Goal: Find specific page/section: Find specific page/section

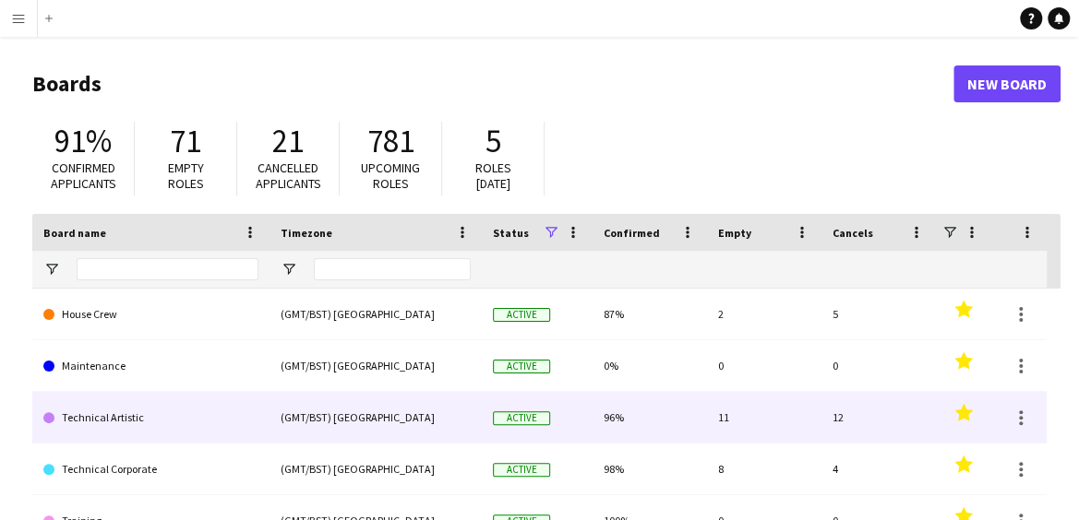
click at [118, 409] on link "Technical Artistic" at bounding box center [150, 418] width 215 height 52
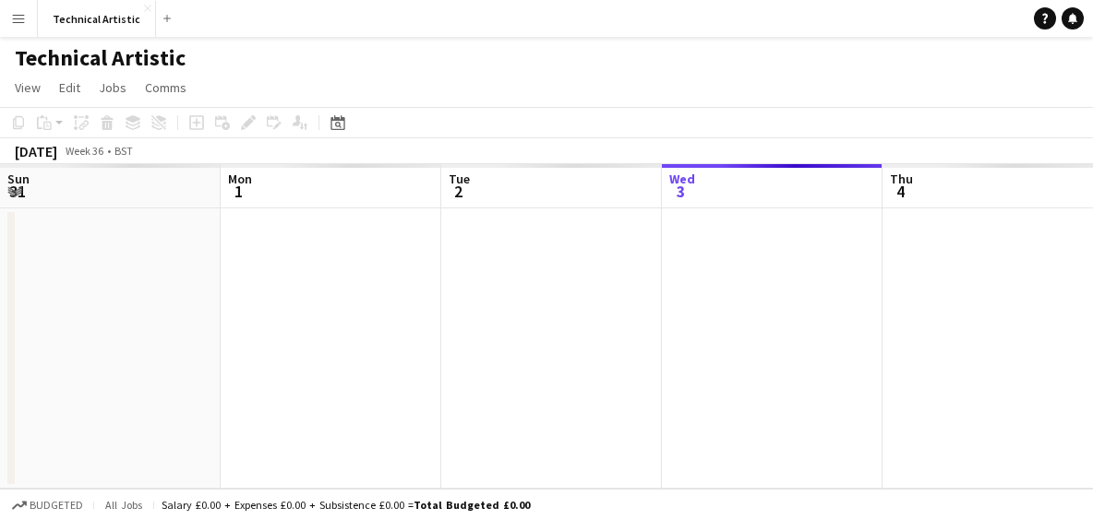
scroll to position [0, 441]
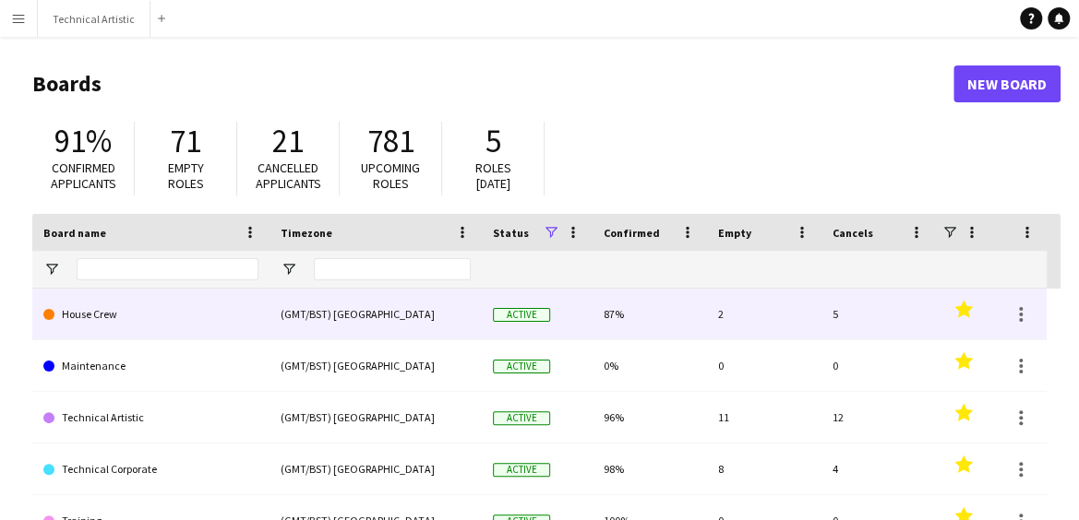
click at [123, 327] on link "House Crew" at bounding box center [150, 315] width 215 height 52
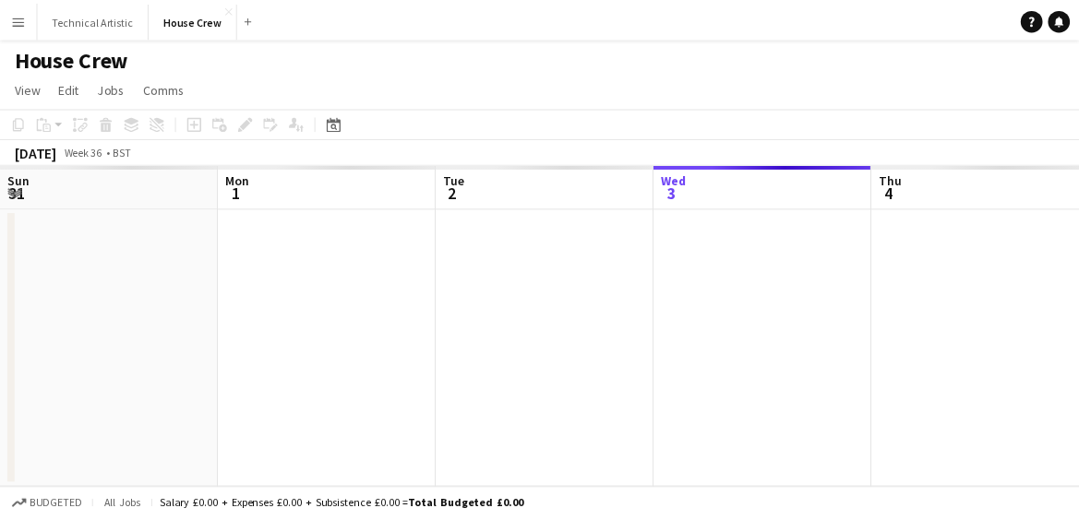
scroll to position [0, 441]
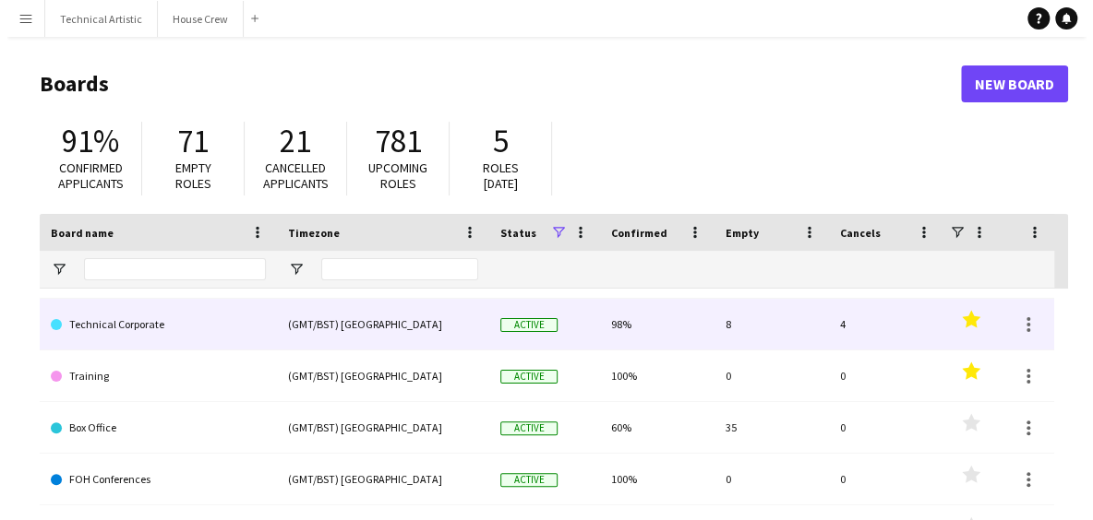
scroll to position [146, 0]
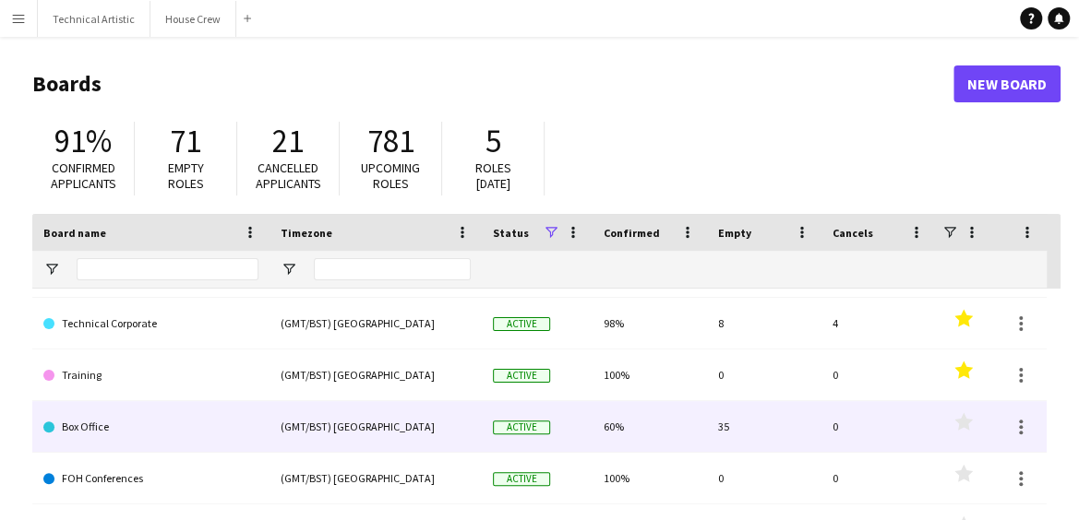
click at [153, 428] on link "Box Office" at bounding box center [150, 427] width 215 height 52
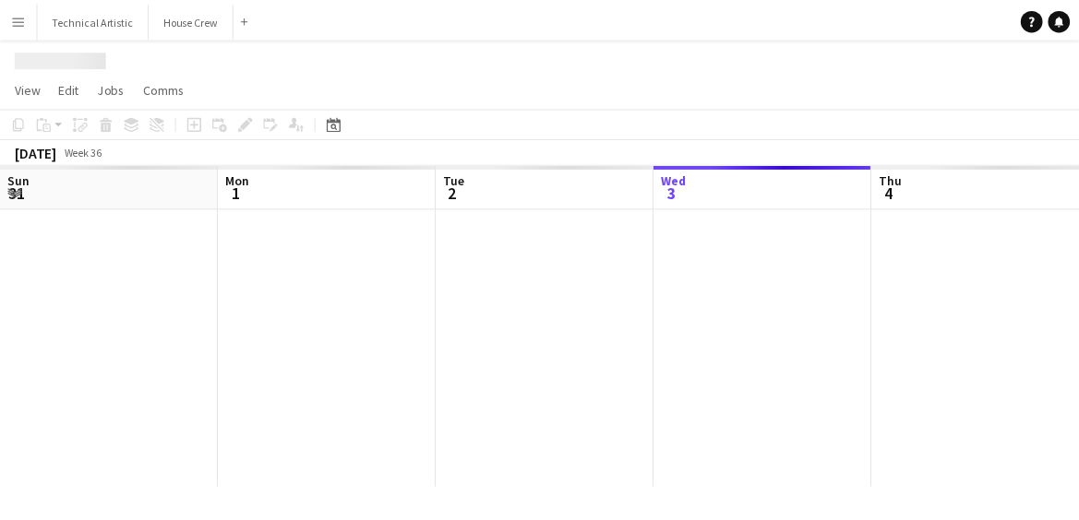
scroll to position [0, 441]
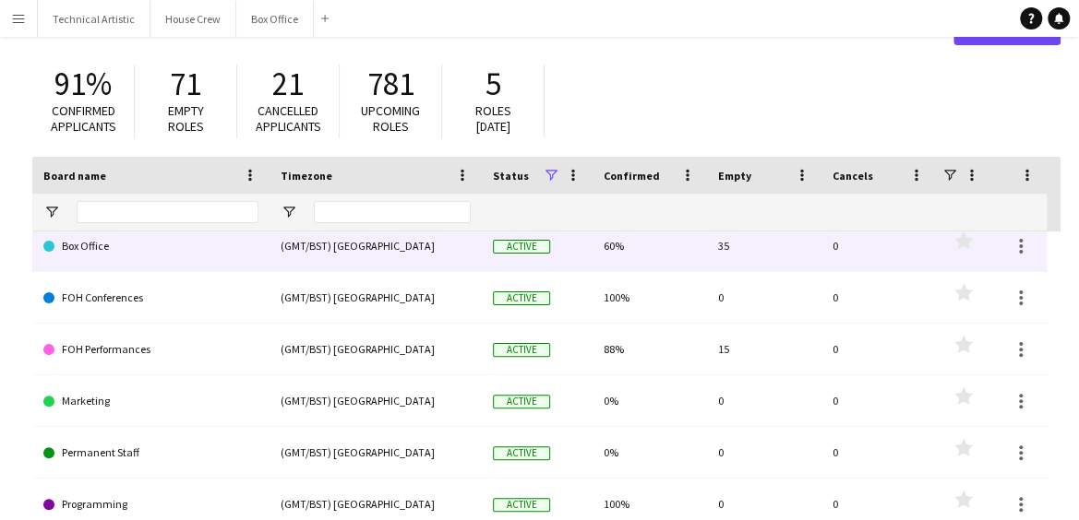
scroll to position [64, 0]
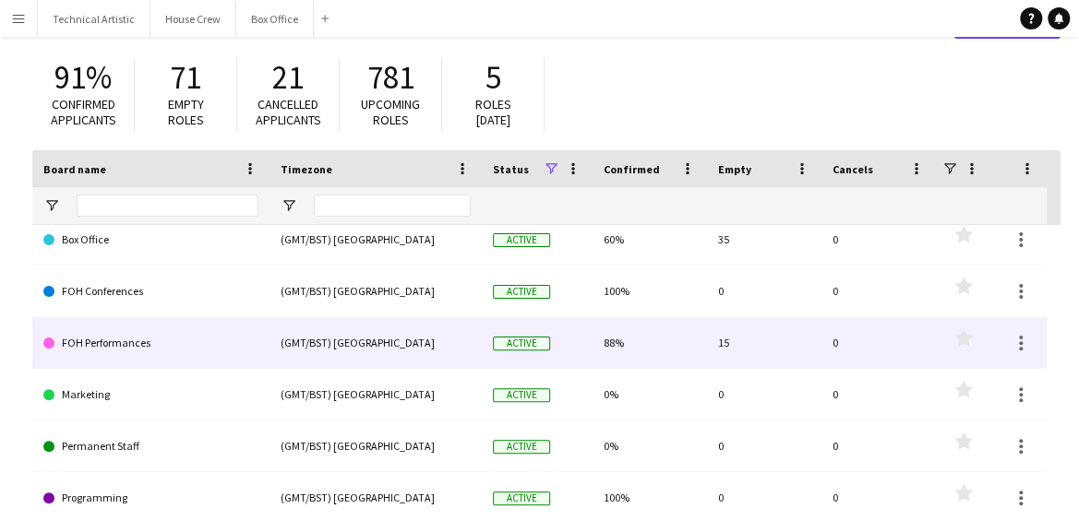
click at [135, 339] on link "FOH Performances" at bounding box center [150, 343] width 215 height 52
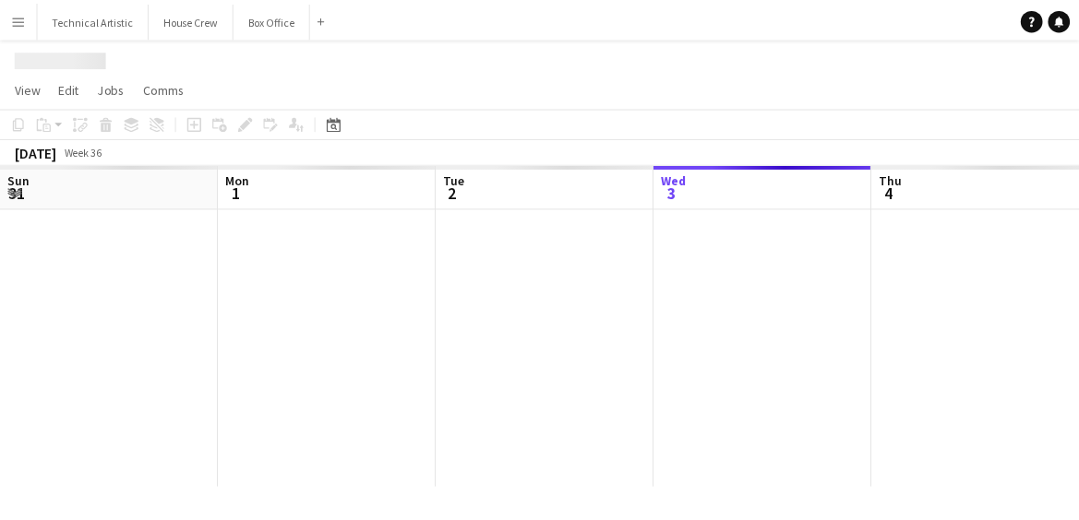
scroll to position [0, 441]
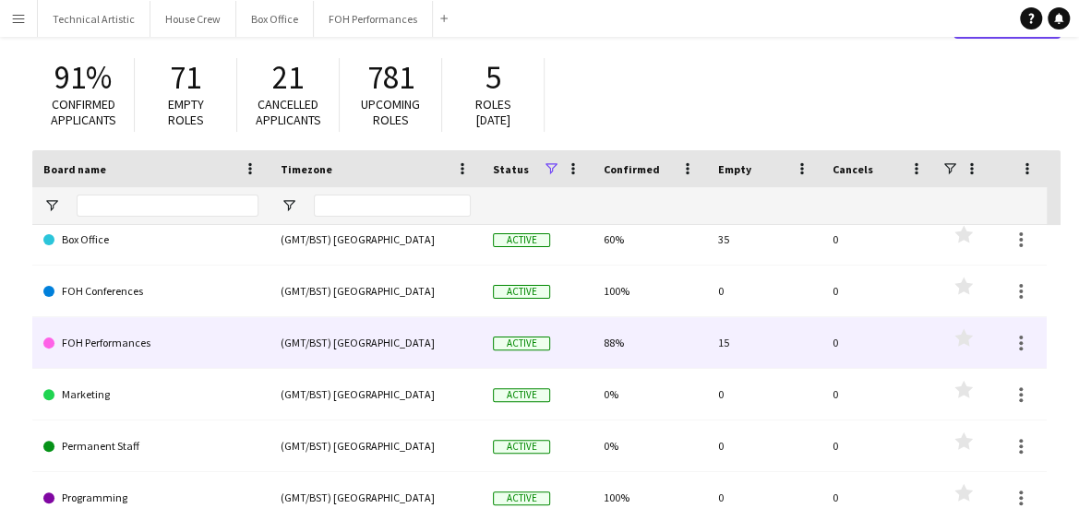
scroll to position [183, 0]
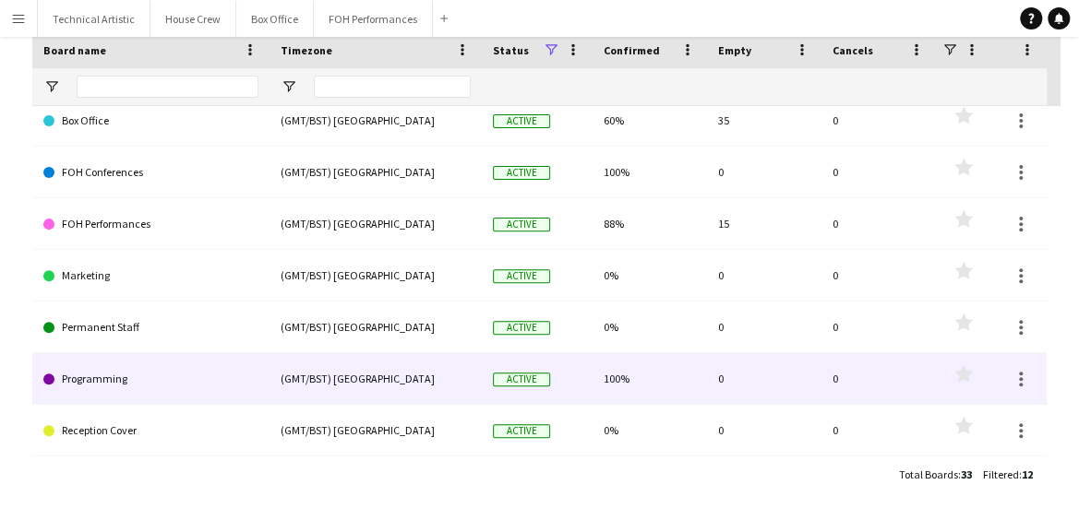
click at [131, 363] on link "Programming" at bounding box center [150, 379] width 215 height 52
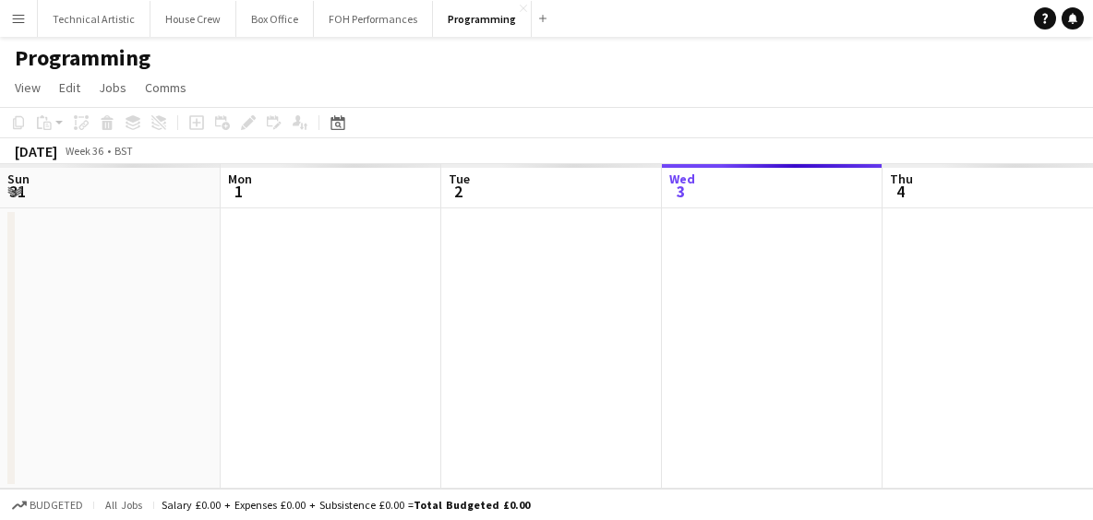
scroll to position [0, 441]
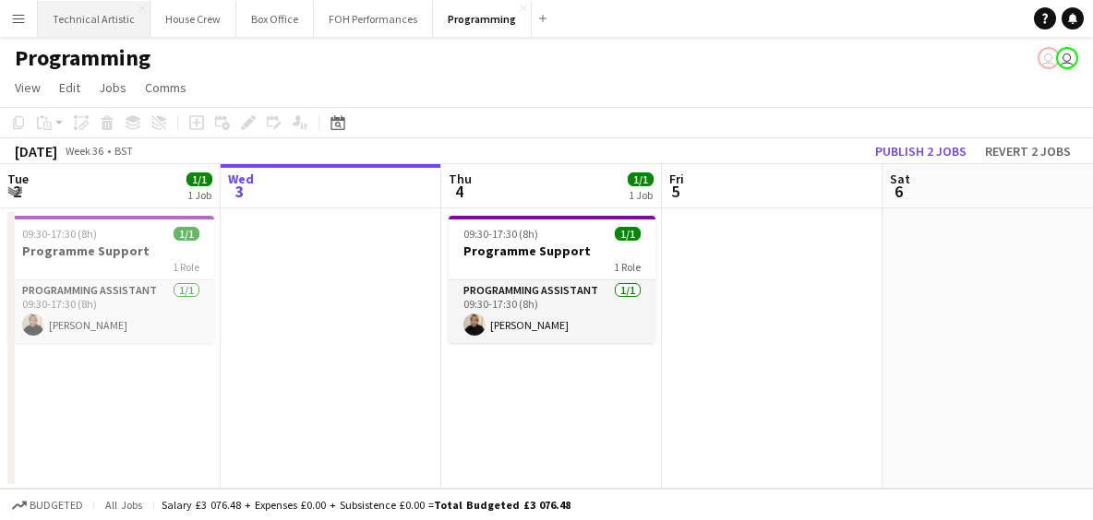
click at [89, 11] on button "Technical Artistic Close" at bounding box center [94, 19] width 113 height 36
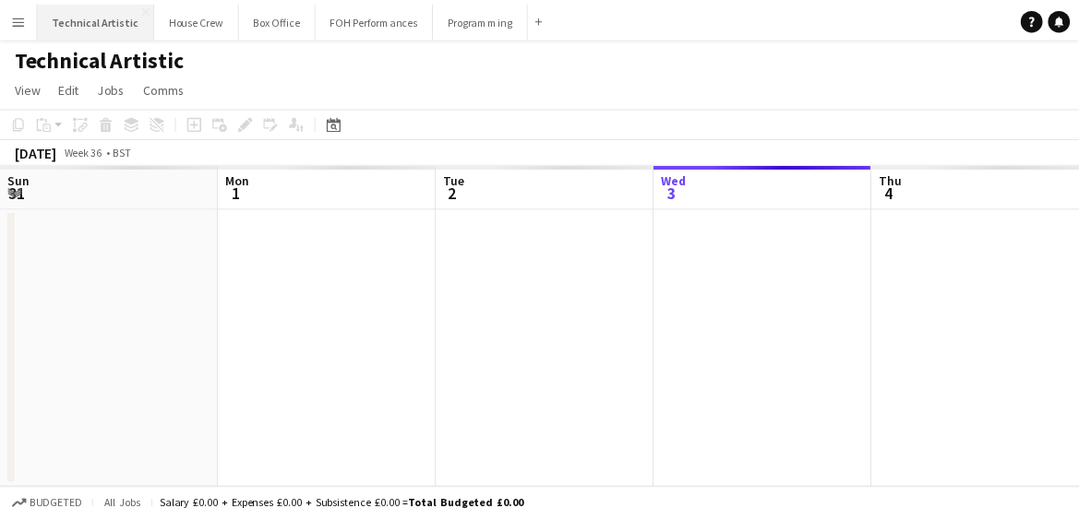
scroll to position [0, 441]
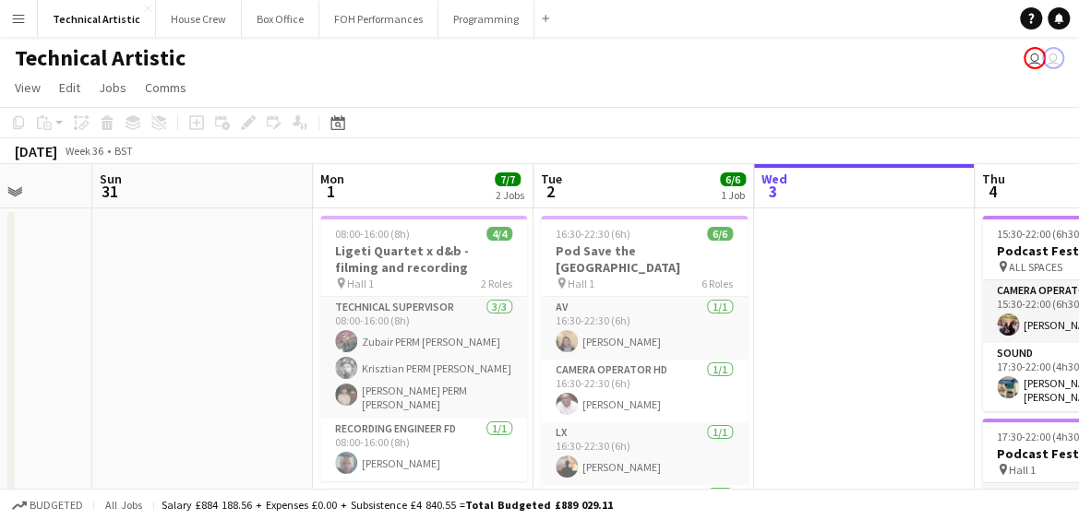
drag, startPoint x: 338, startPoint y: 298, endPoint x: 873, endPoint y: 292, distance: 535.2
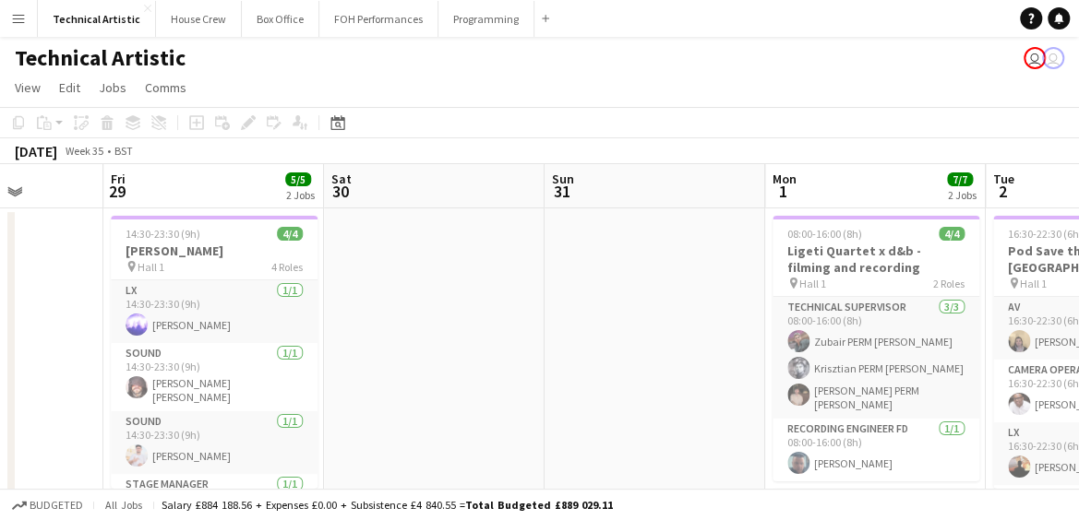
scroll to position [0, 418]
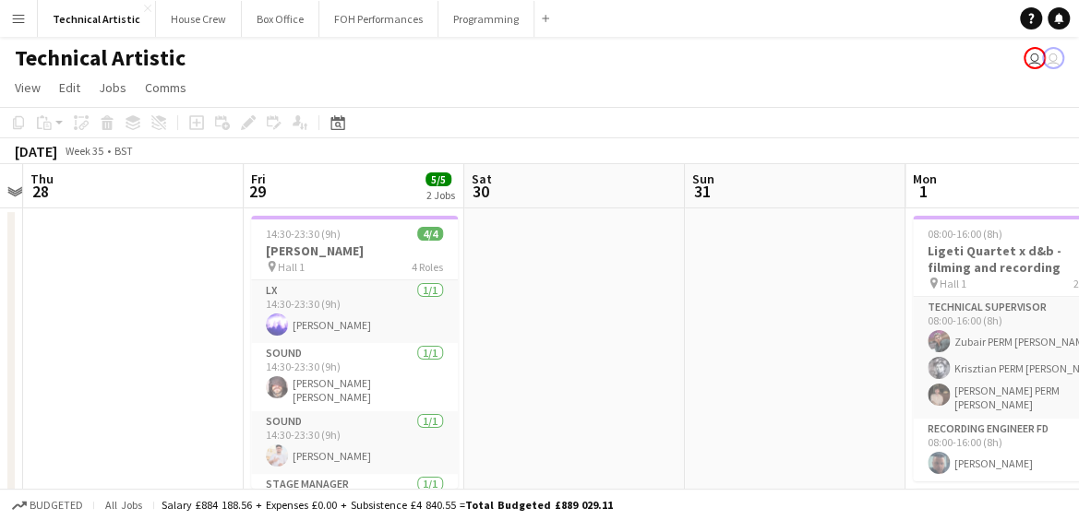
drag, startPoint x: 234, startPoint y: 340, endPoint x: 825, endPoint y: 350, distance: 590.7
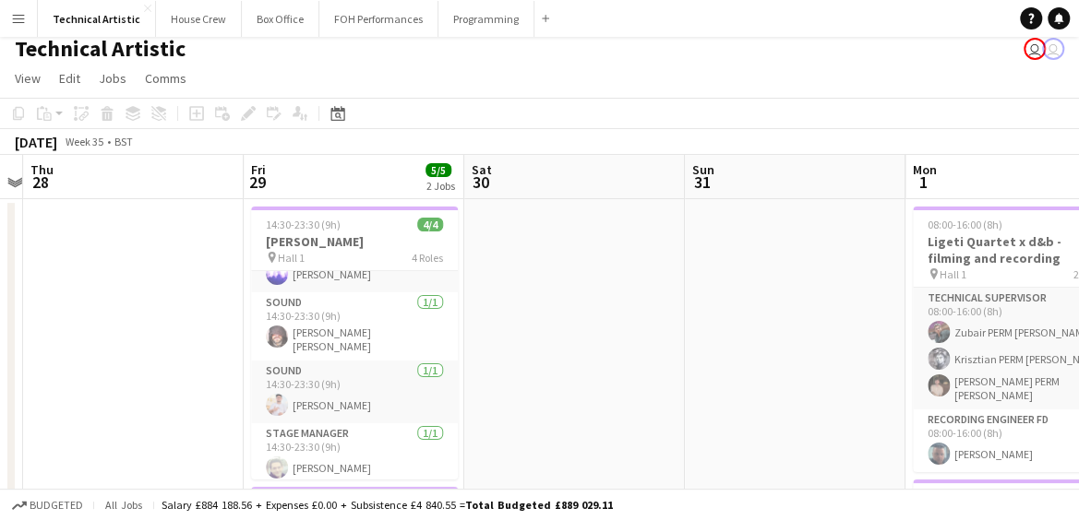
scroll to position [6, 0]
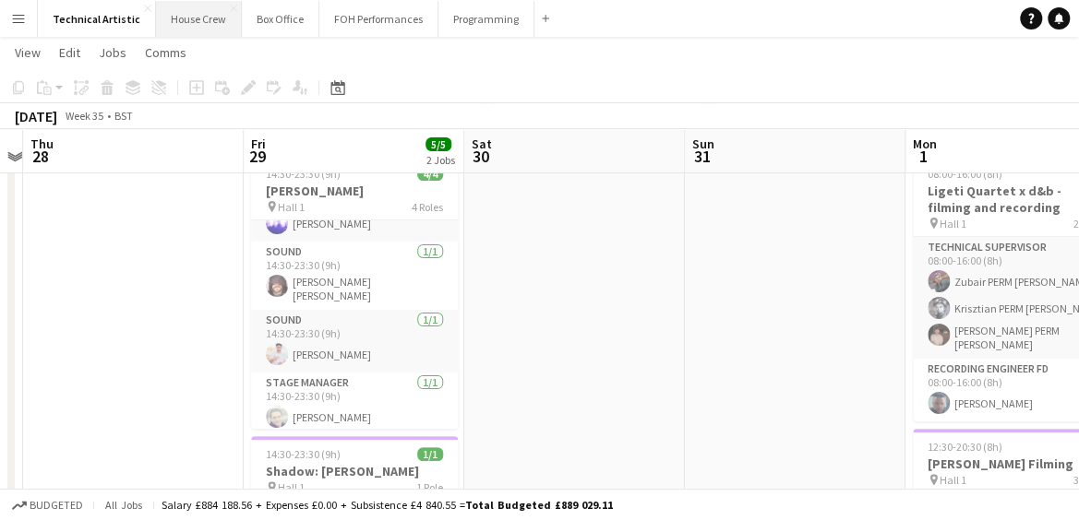
click at [192, 12] on button "House Crew Close" at bounding box center [199, 19] width 86 height 36
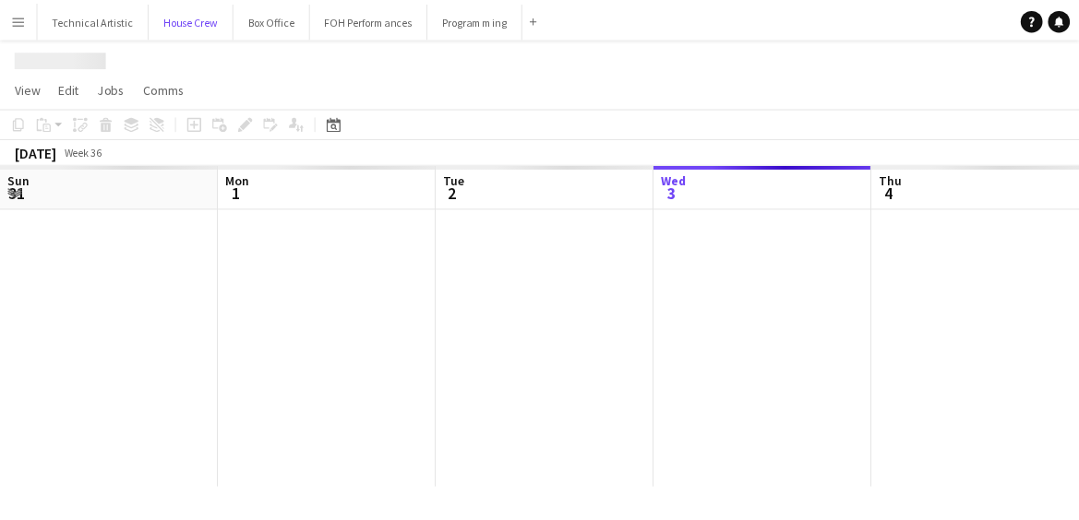
scroll to position [0, 441]
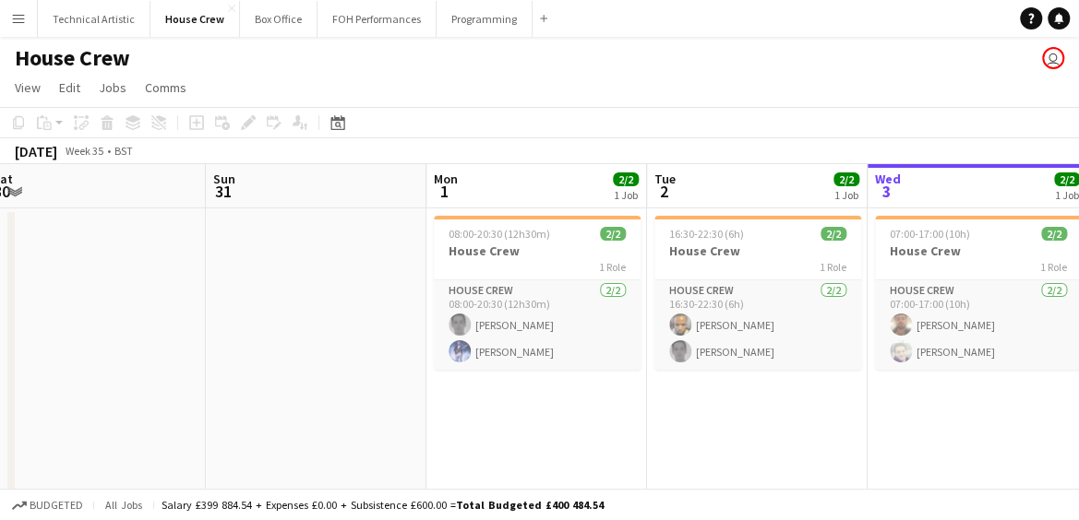
drag, startPoint x: 86, startPoint y: 400, endPoint x: 764, endPoint y: 414, distance: 678.4
click at [764, 414] on app-calendar-viewport "Thu 28 Fri 29 2/2 1 Job Sat 30 Sun 31 Mon 1 2/2 1 Job Tue 2 2/2 1 Job Wed 3 2/2…" at bounding box center [539, 367] width 1079 height 407
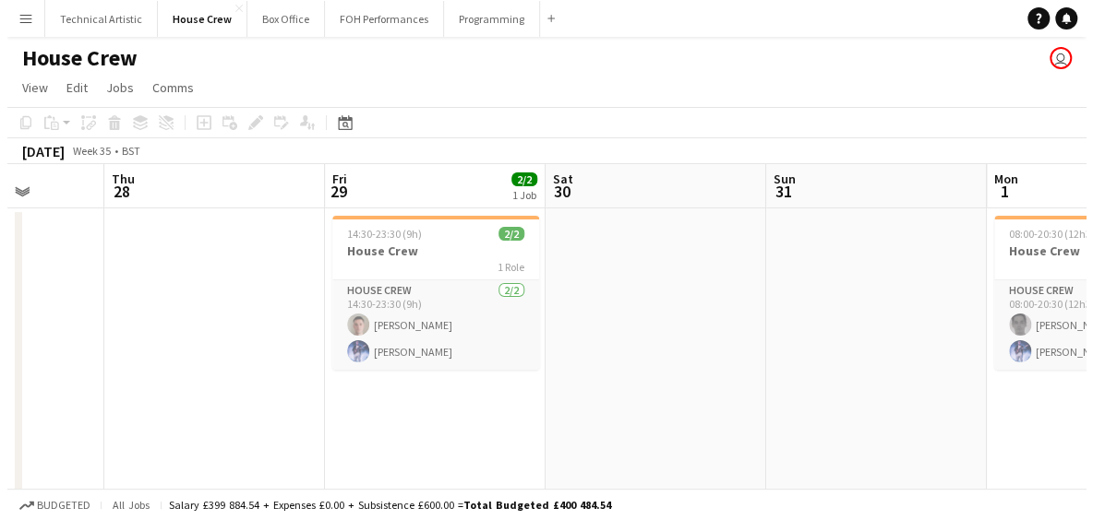
scroll to position [0, 446]
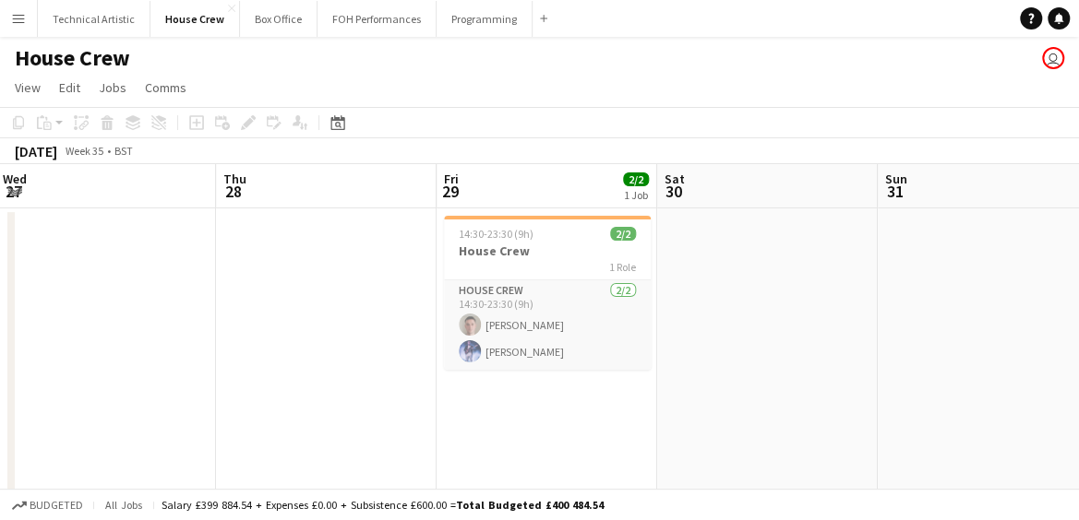
drag, startPoint x: 102, startPoint y: 341, endPoint x: 742, endPoint y: 318, distance: 640.8
click at [742, 318] on app-calendar-viewport "Mon 25 4/4 1 Job Tue 26 3/3 2 Jobs Wed 27 Thu 28 Fri 29 2/2 1 Job Sat 30 Sun 31…" at bounding box center [539, 367] width 1079 height 407
click at [341, 10] on button "FOH Performances Close" at bounding box center [376, 19] width 119 height 36
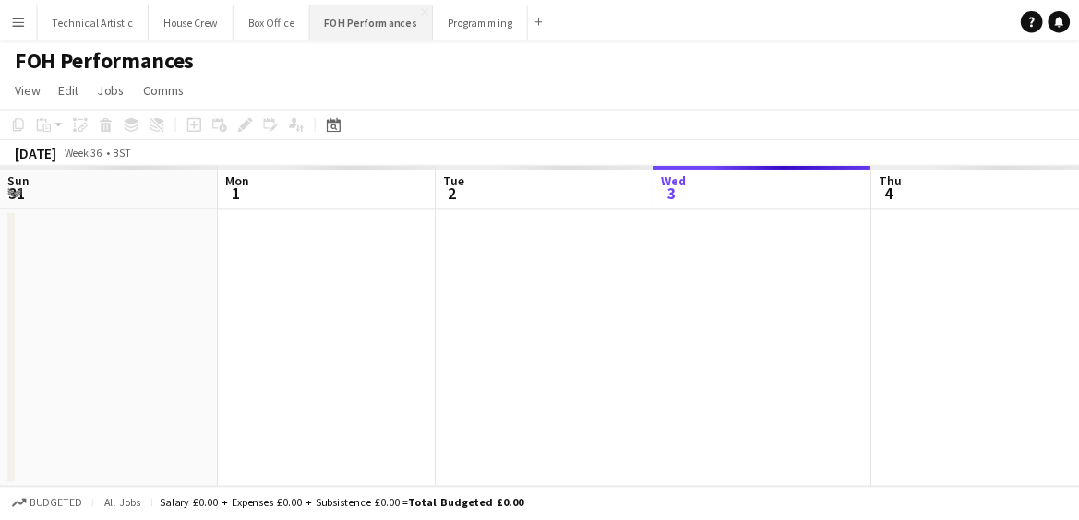
scroll to position [0, 441]
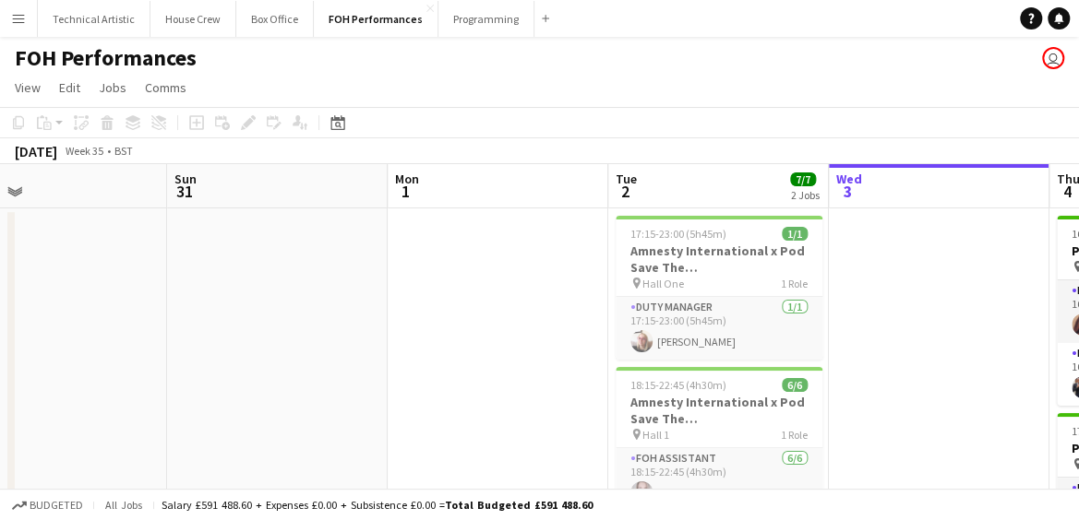
drag, startPoint x: 243, startPoint y: 286, endPoint x: 867, endPoint y: 291, distance: 624.7
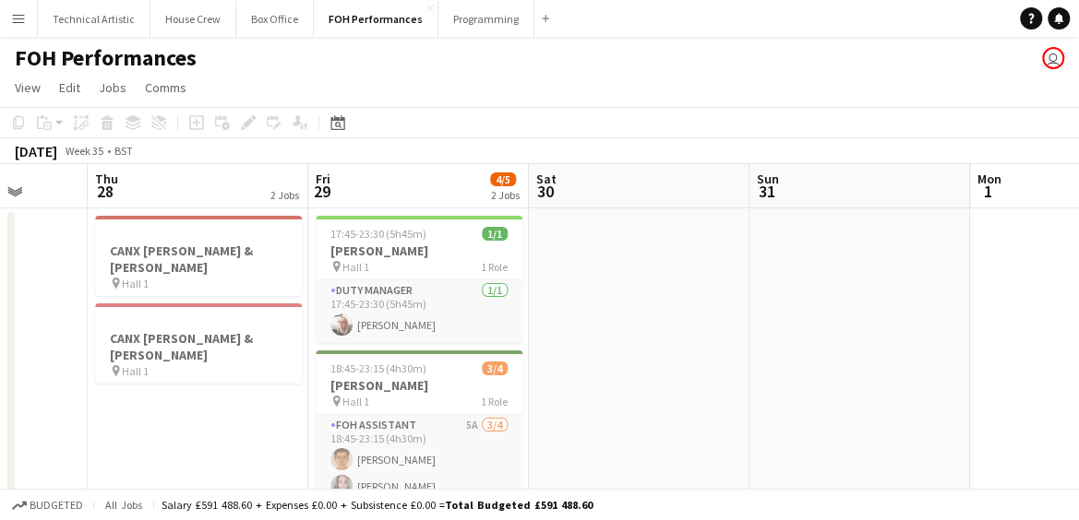
scroll to position [0, 553]
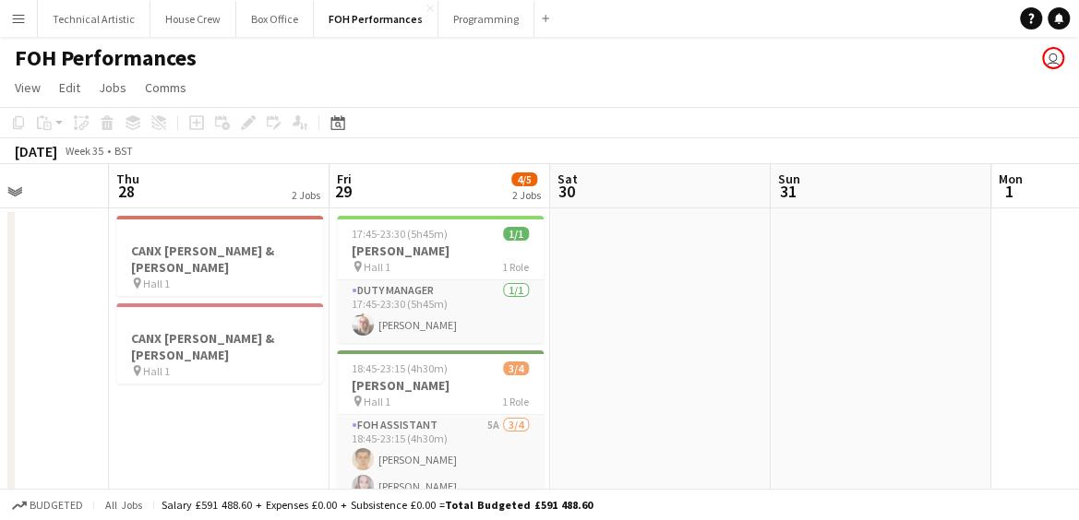
drag, startPoint x: 399, startPoint y: 349, endPoint x: 986, endPoint y: 345, distance: 586.9
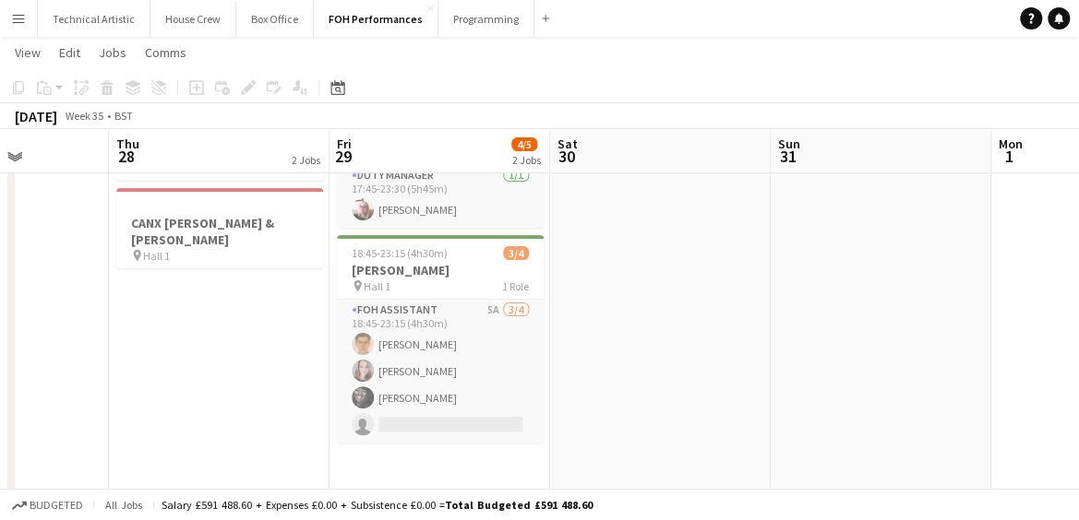
scroll to position [114, 0]
click at [254, 21] on button "Box Office Close" at bounding box center [275, 19] width 78 height 36
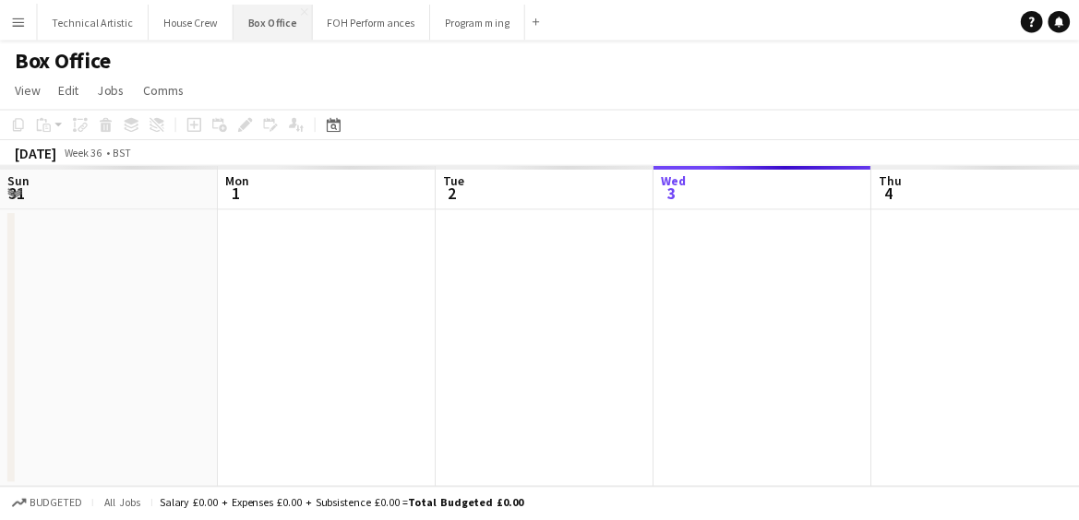
scroll to position [0, 441]
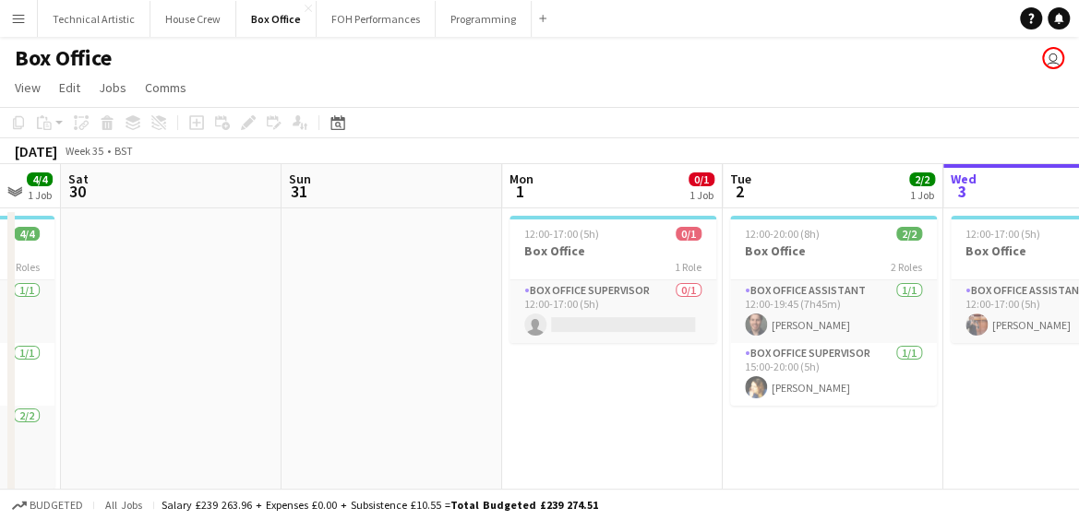
drag, startPoint x: 292, startPoint y: 430, endPoint x: 825, endPoint y: 433, distance: 533.4
click at [825, 433] on app-calendar-viewport "Thu 28 1/1 1 Job Fri 29 4/4 1 Job Sat 30 Sun 31 Mon 1 0/1 1 Job Tue 2 2/2 1 Job…" at bounding box center [539, 446] width 1079 height 565
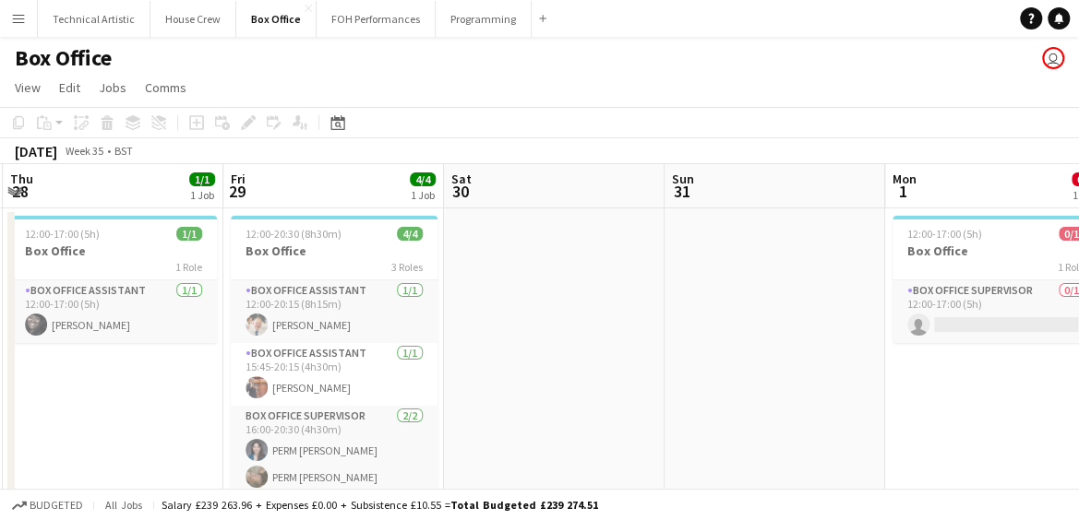
scroll to position [0, 437]
drag, startPoint x: 91, startPoint y: 307, endPoint x: 664, endPoint y: 376, distance: 577.1
click at [664, 376] on app-calendar-viewport "Tue 26 2/2 1 Job Wed 27 1/1 1 Job Thu 28 1/1 1 Job Fri 29 4/4 1 Job Sat 30 Sun …" at bounding box center [539, 446] width 1079 height 565
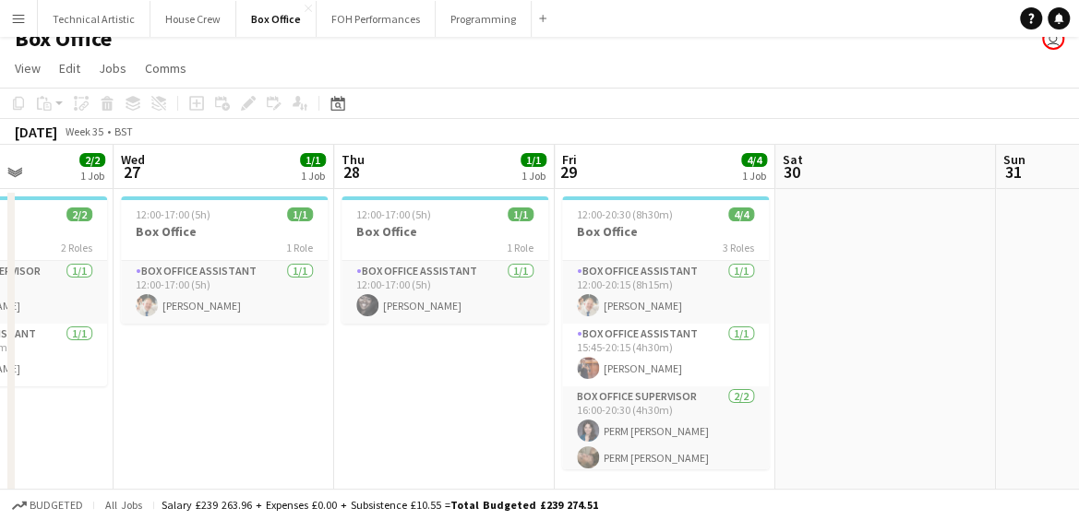
scroll to position [0, 754]
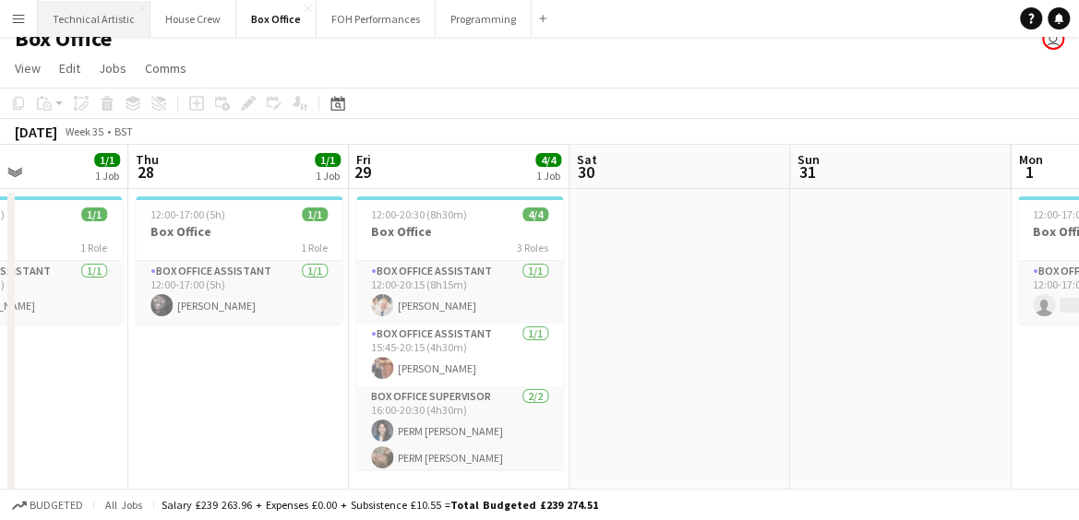
click at [119, 19] on button "Technical Artistic Close" at bounding box center [94, 19] width 113 height 36
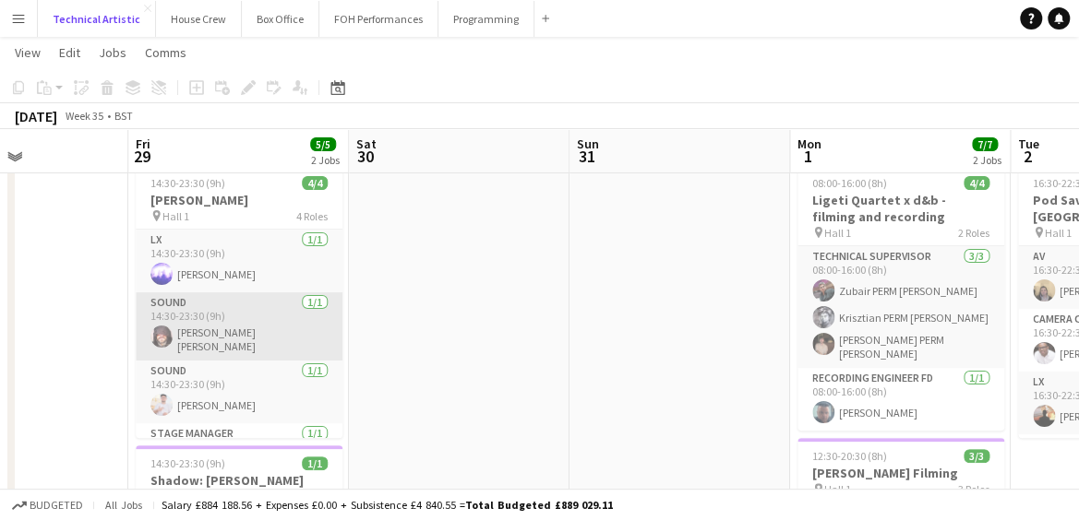
scroll to position [42, 0]
